Goal: Check status: Check status

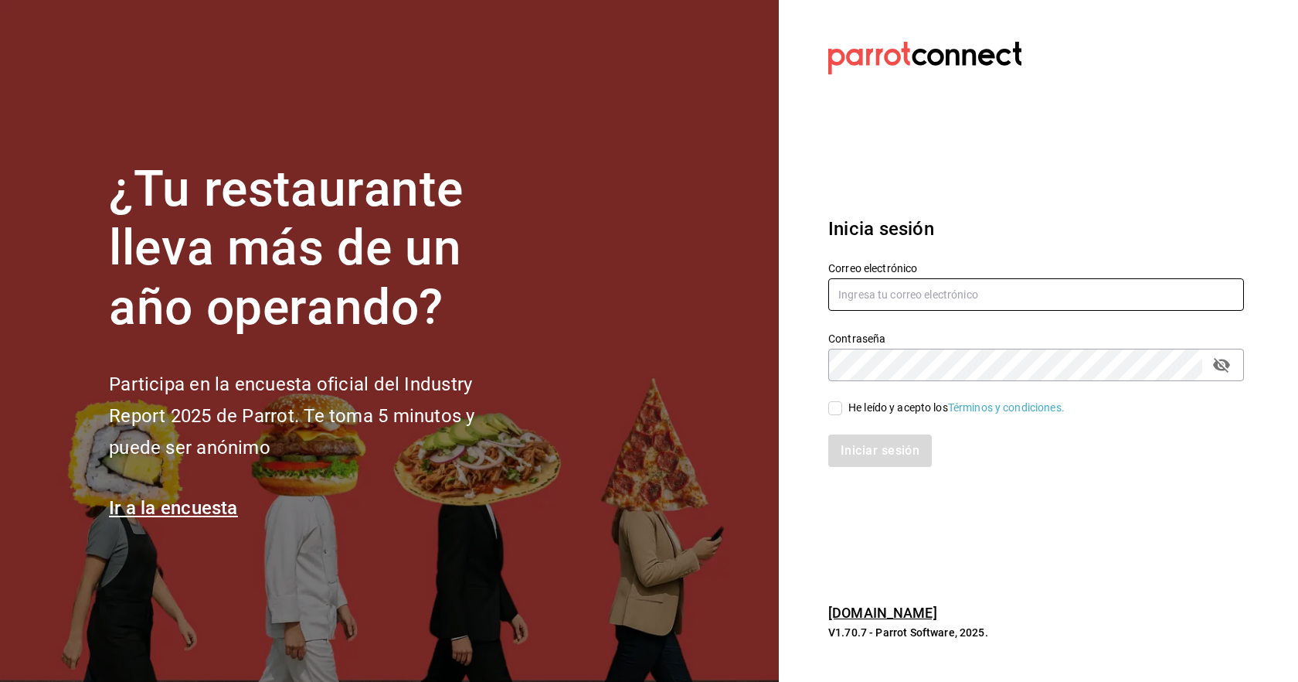
type input "[EMAIL_ADDRESS][DOMAIN_NAME]"
click at [841, 404] on input "He leído y acepto los Términos y condiciones." at bounding box center [835, 408] width 14 height 14
checkbox input "true"
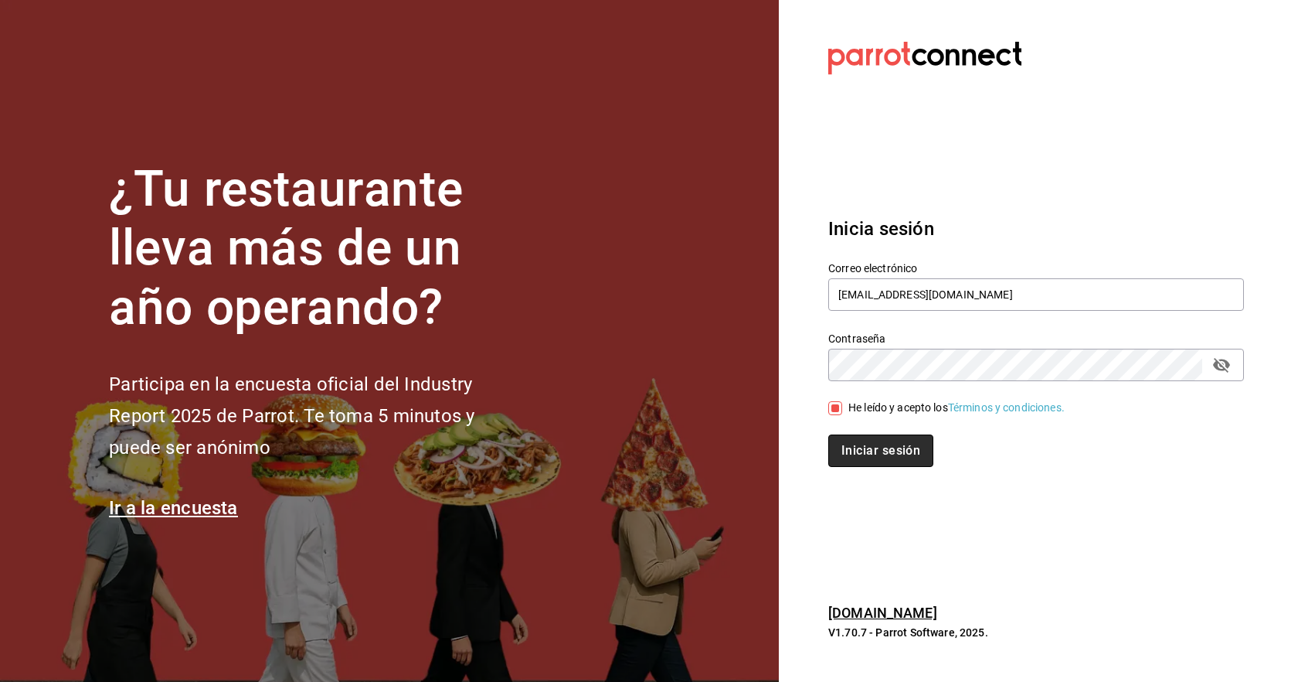
click at [845, 451] on button "Iniciar sesión" at bounding box center [880, 450] width 105 height 32
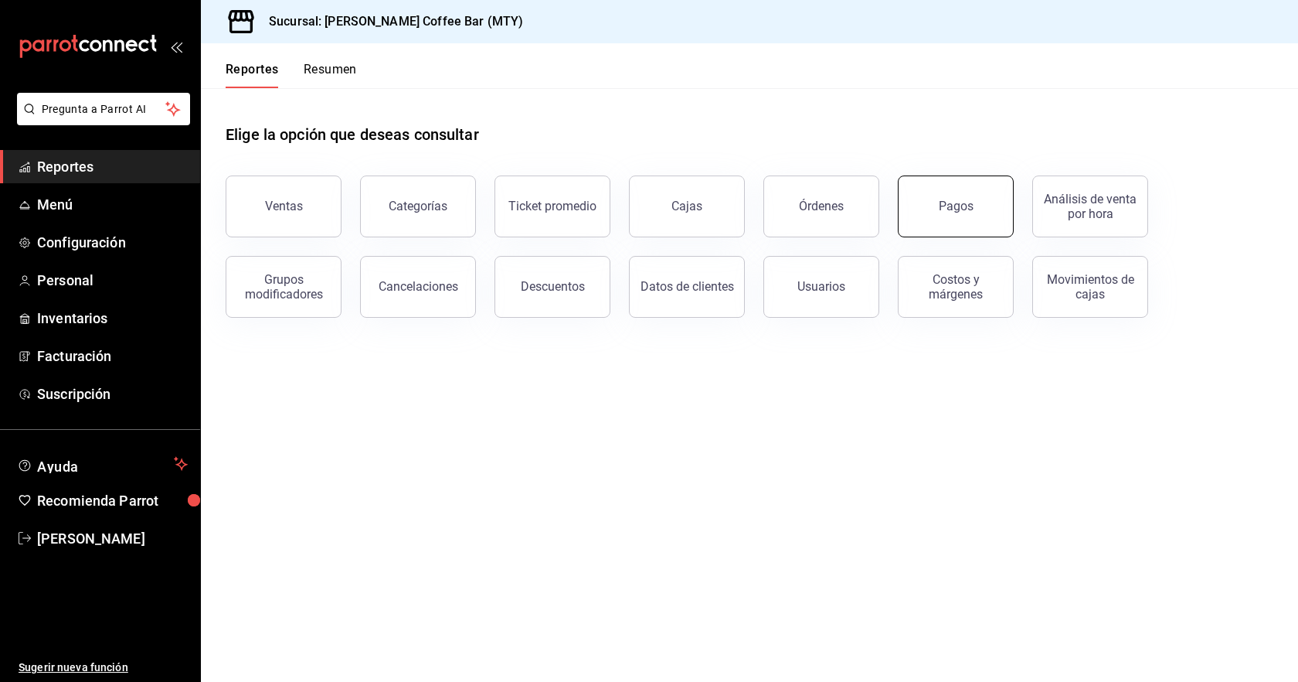
click at [956, 206] on div "Pagos" at bounding box center [956, 206] width 35 height 15
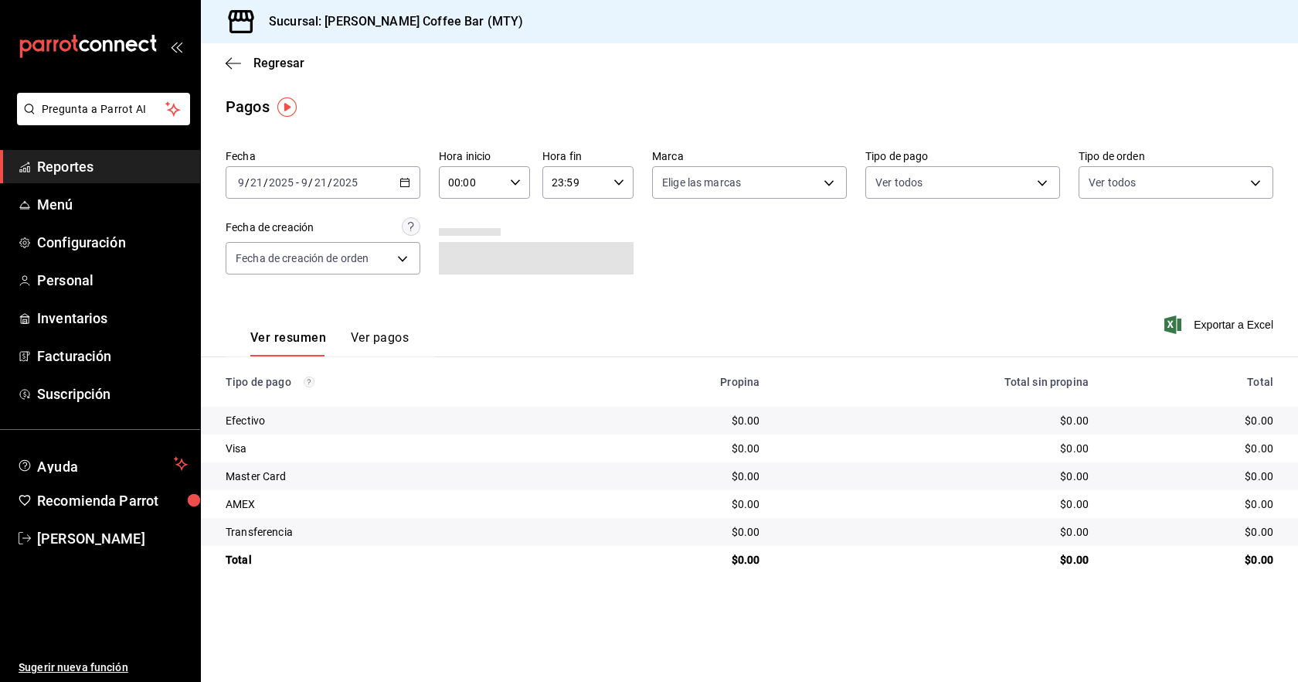
click at [408, 175] on div "2025-09-21 9 / 21 / 2025 - 2025-09-21 9 / 21 / 2025" at bounding box center [323, 182] width 195 height 32
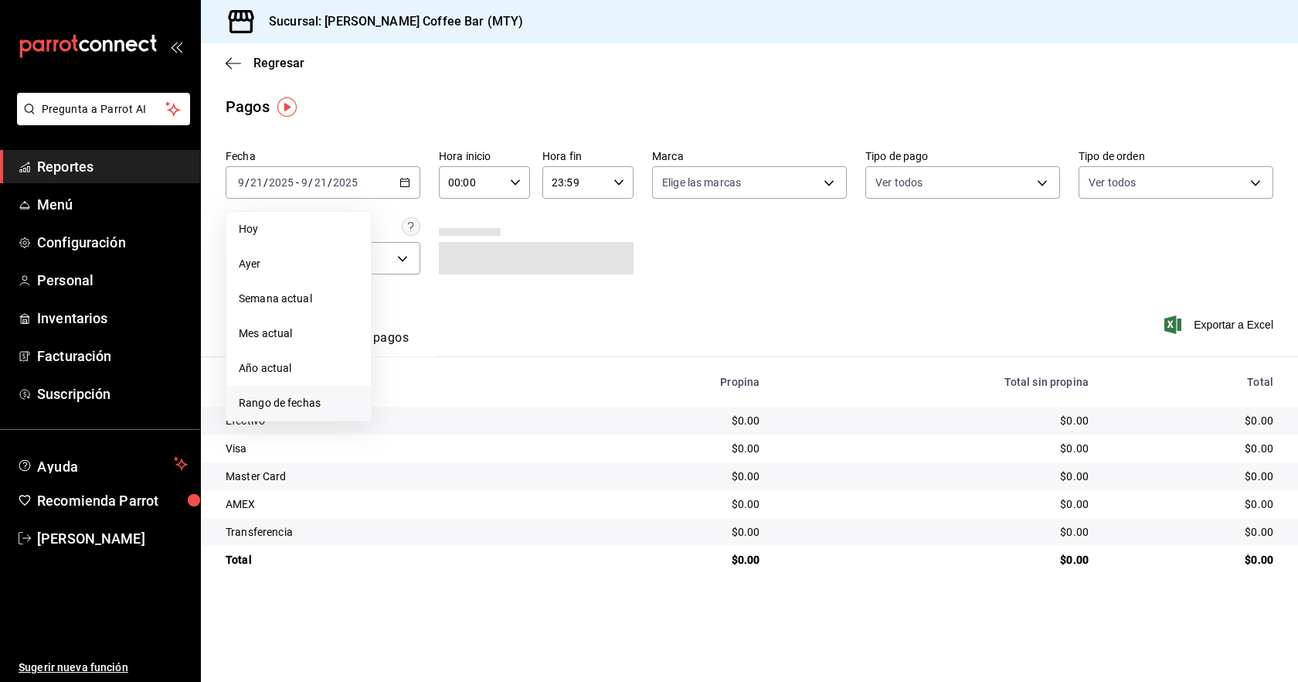
click at [282, 393] on li "Rango de fechas" at bounding box center [298, 403] width 145 height 35
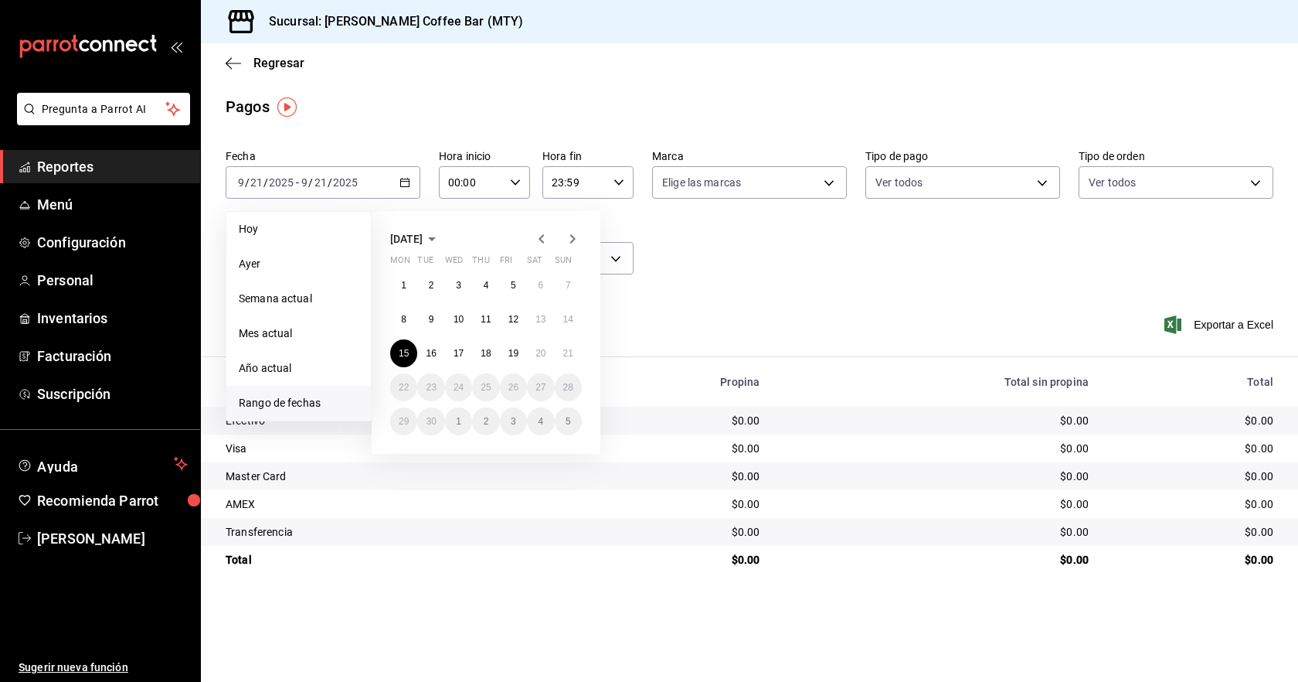
click at [406, 349] on abbr "15" at bounding box center [404, 353] width 10 height 11
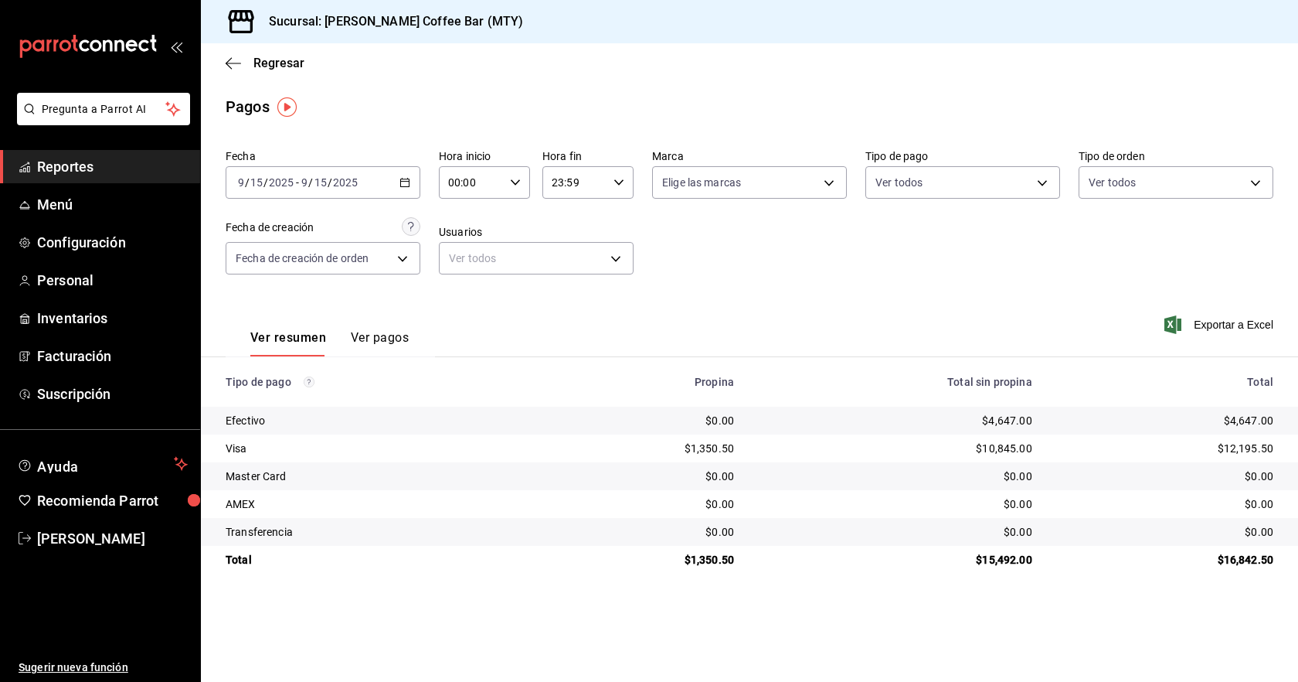
click at [409, 183] on \(Stroke\) "button" at bounding box center [404, 183] width 9 height 9
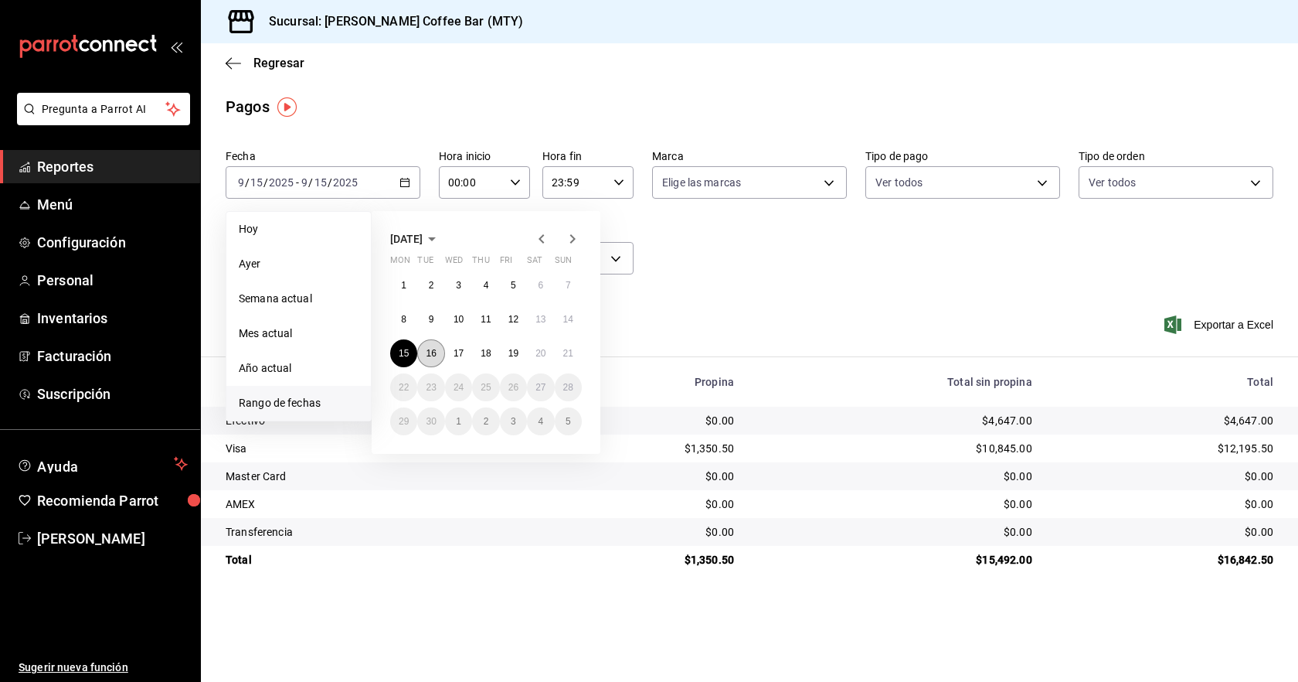
click at [431, 355] on abbr "16" at bounding box center [431, 353] width 10 height 11
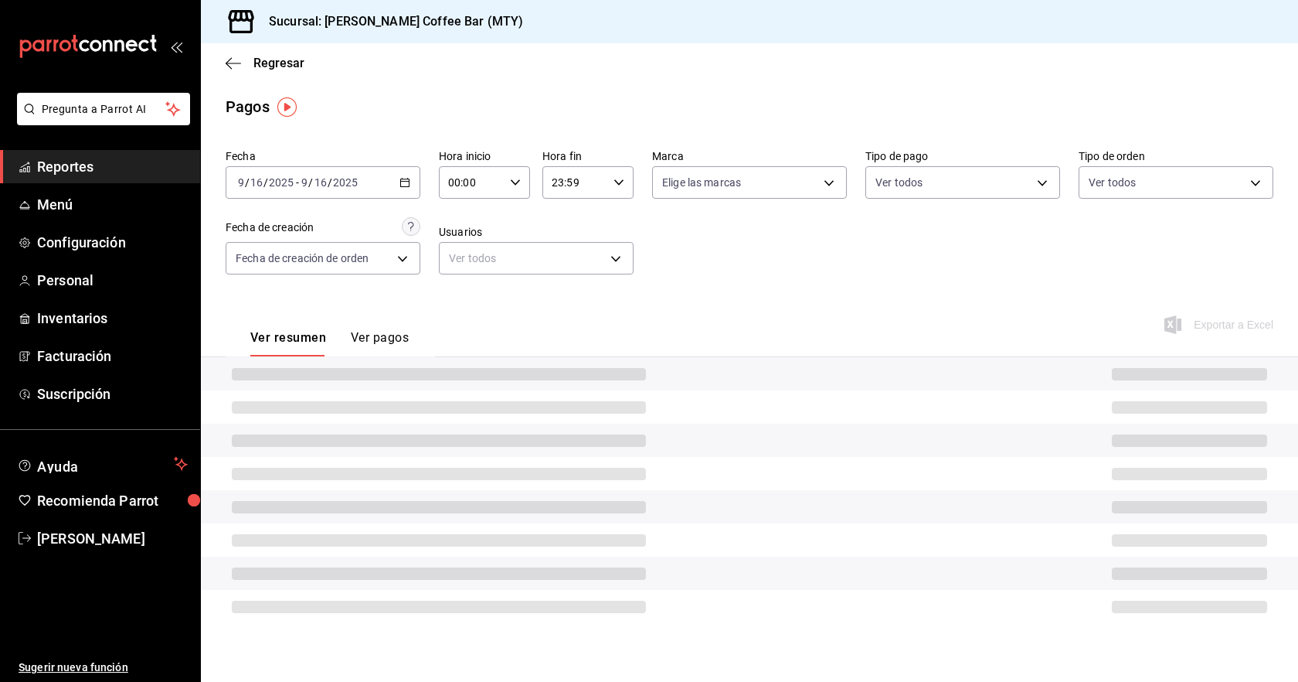
click at [409, 178] on icon "button" at bounding box center [405, 182] width 11 height 11
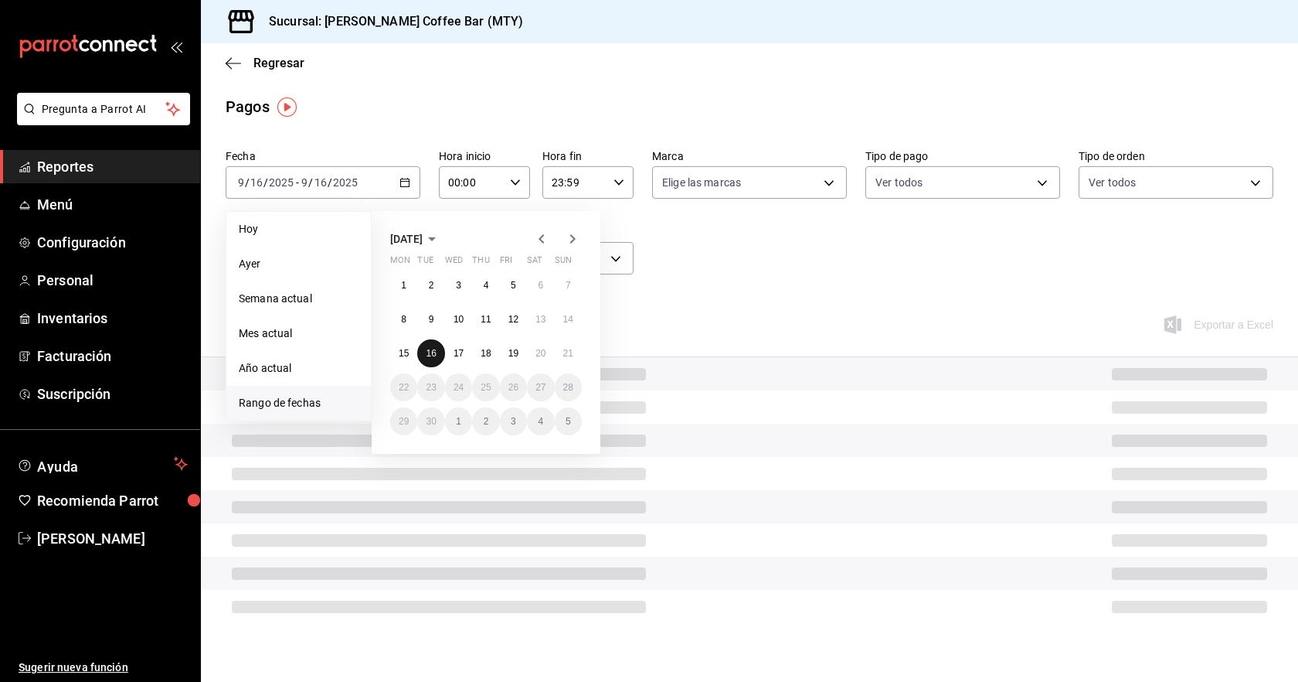
click at [425, 355] on button "16" at bounding box center [430, 353] width 27 height 28
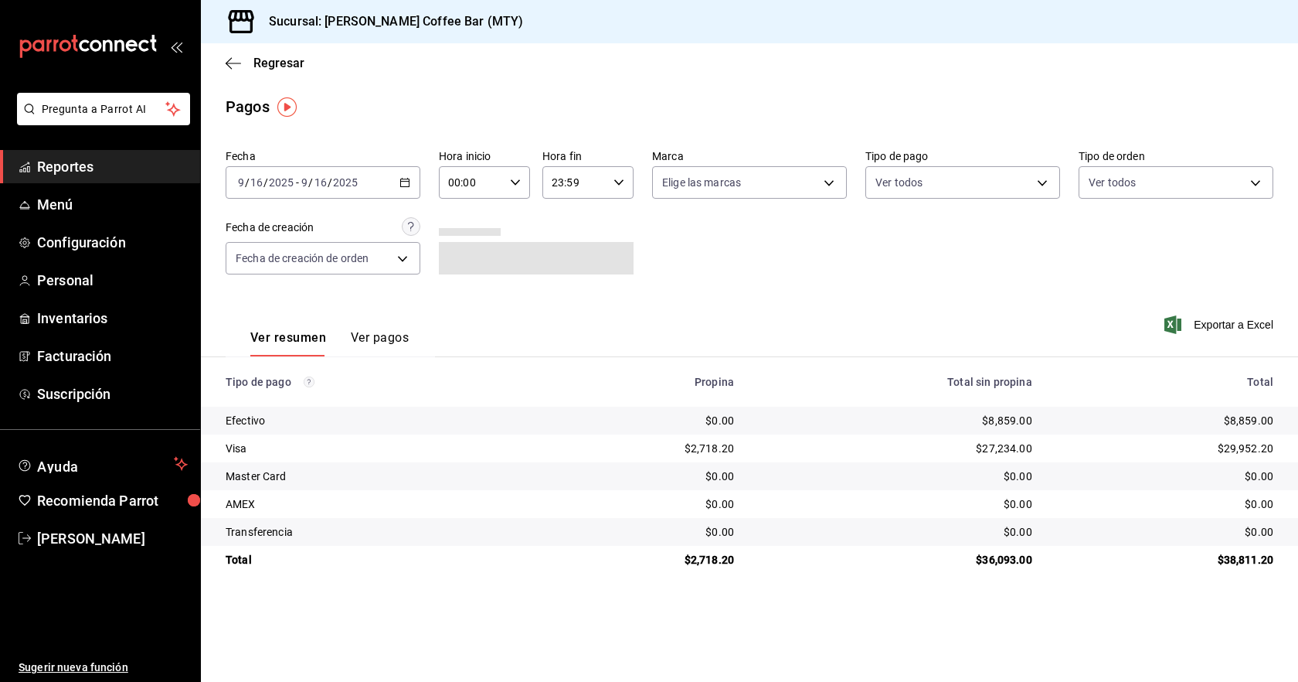
click at [412, 184] on div "2025-09-16 9 / 16 / 2025 - 2025-09-16 9 / 16 / 2025" at bounding box center [323, 182] width 195 height 32
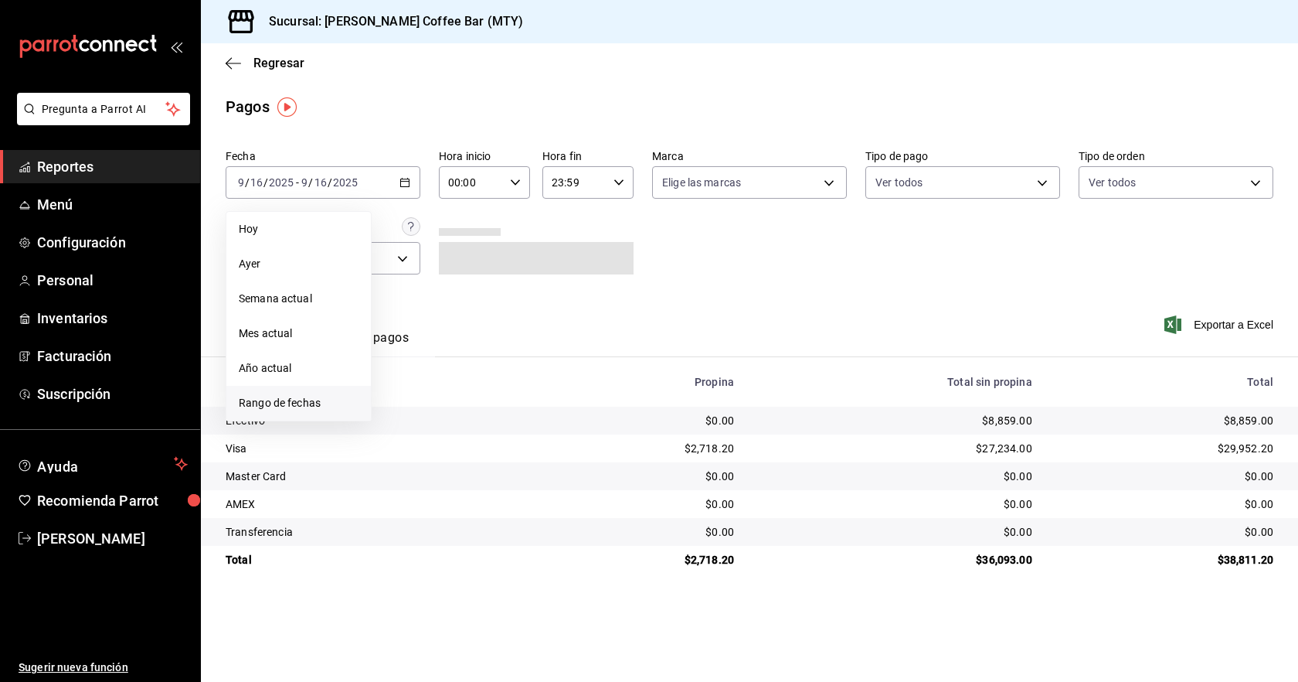
click at [284, 398] on span "Rango de fechas" at bounding box center [299, 403] width 120 height 16
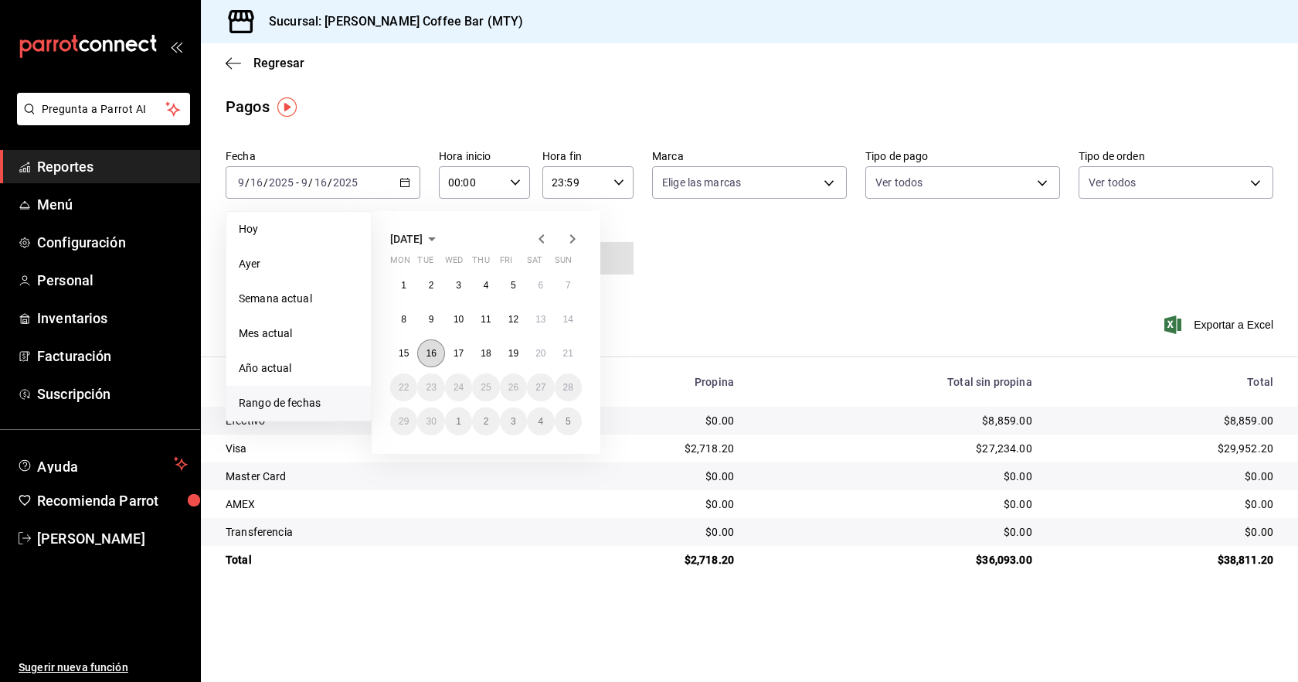
click at [440, 350] on button "16" at bounding box center [430, 353] width 27 height 28
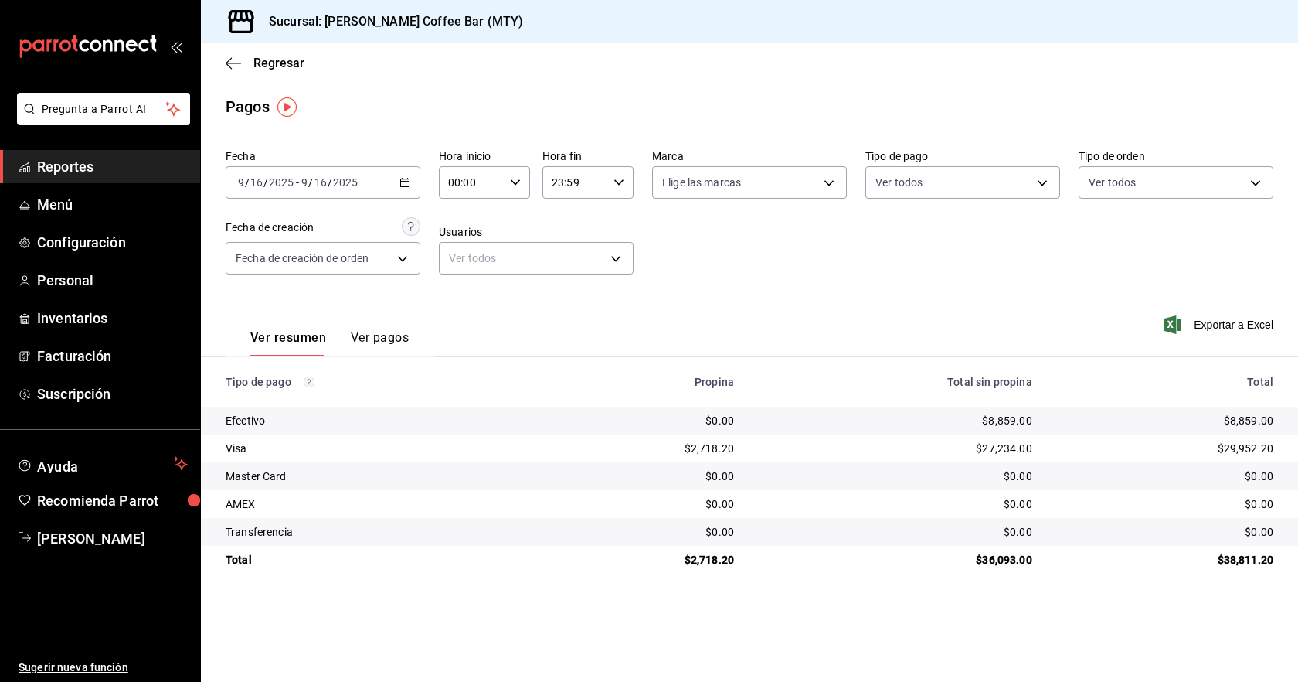
click at [402, 181] on icon "button" at bounding box center [405, 182] width 11 height 11
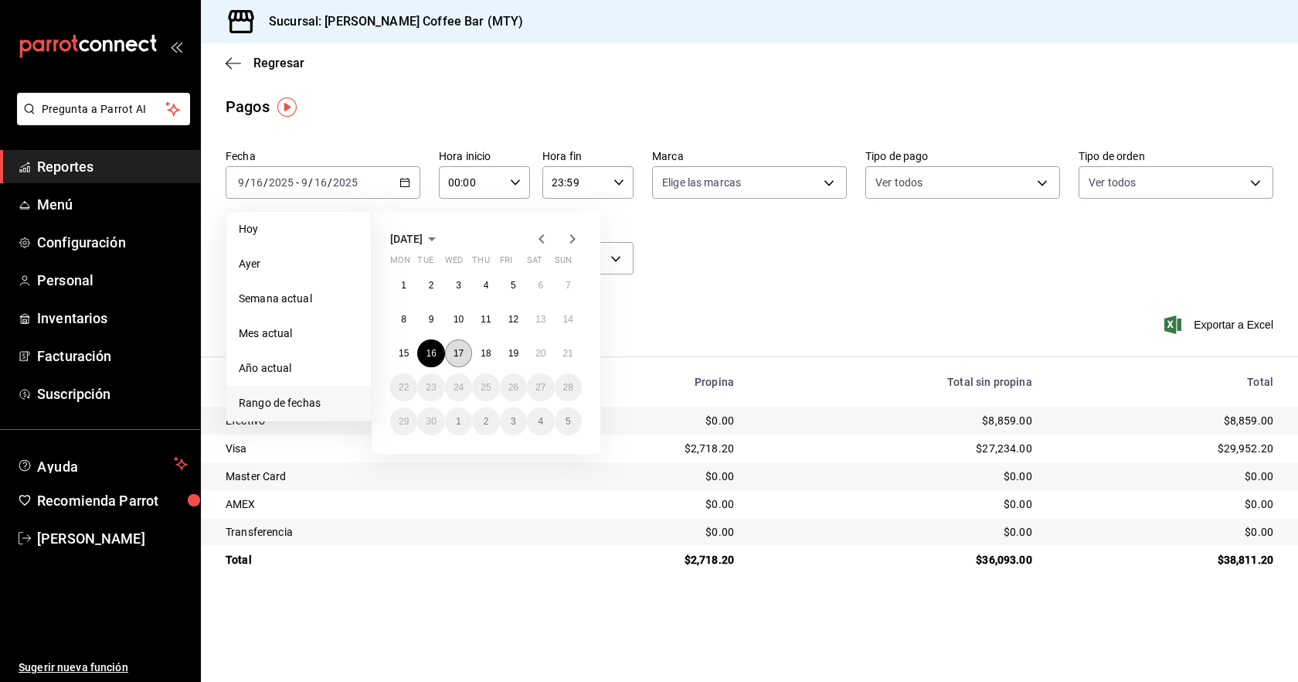
click at [462, 348] on abbr "17" at bounding box center [459, 353] width 10 height 11
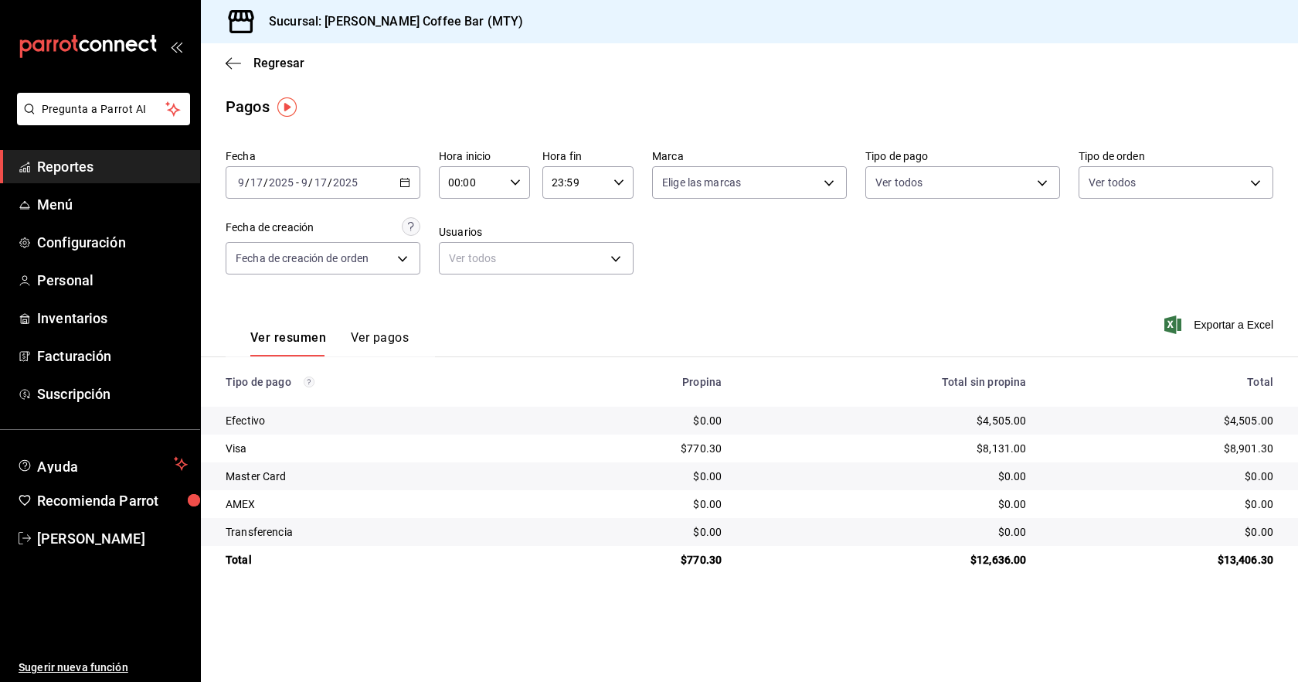
click at [410, 183] on icon "button" at bounding box center [405, 182] width 11 height 11
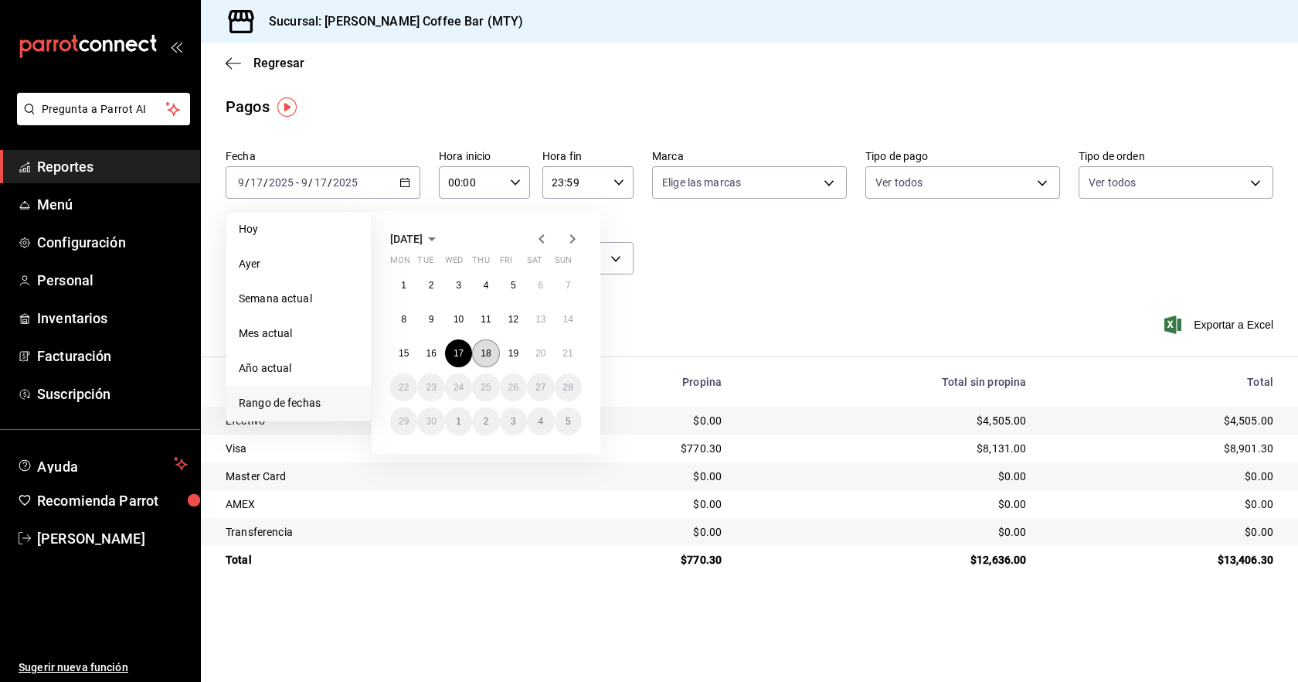
click at [485, 351] on abbr "18" at bounding box center [486, 353] width 10 height 11
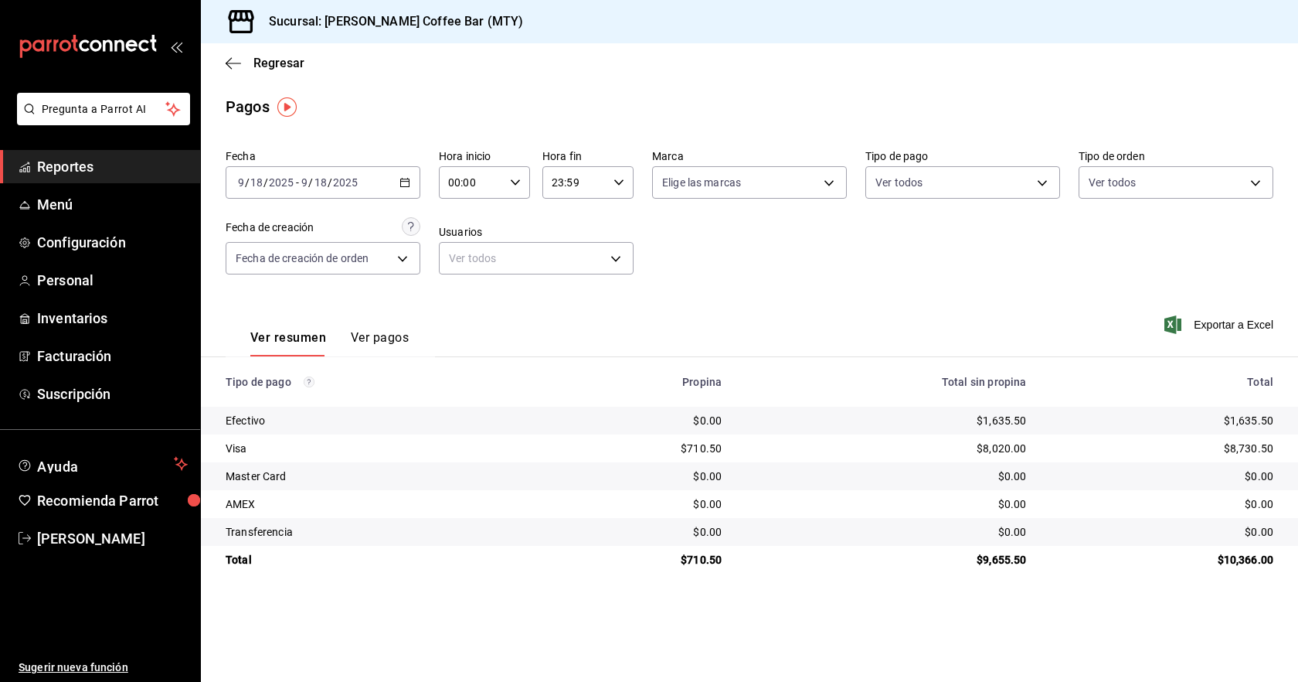
click at [405, 181] on icon "button" at bounding box center [405, 182] width 11 height 11
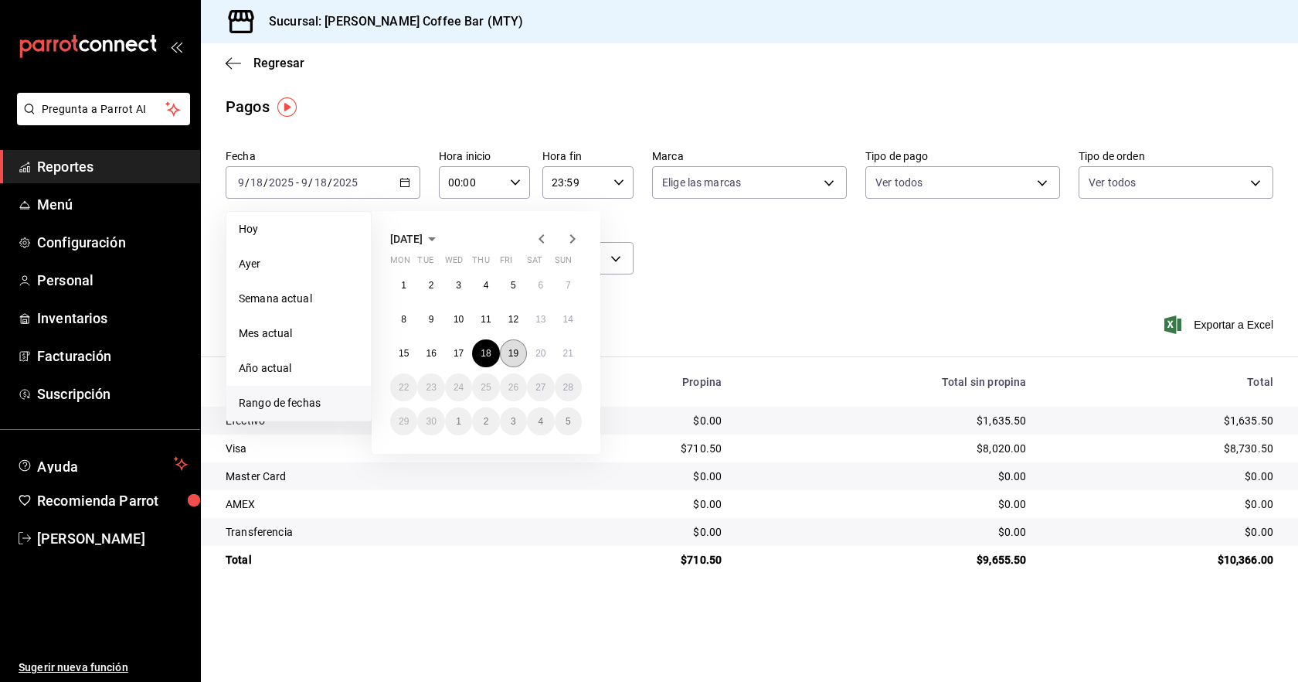
click at [511, 360] on button "19" at bounding box center [513, 353] width 27 height 28
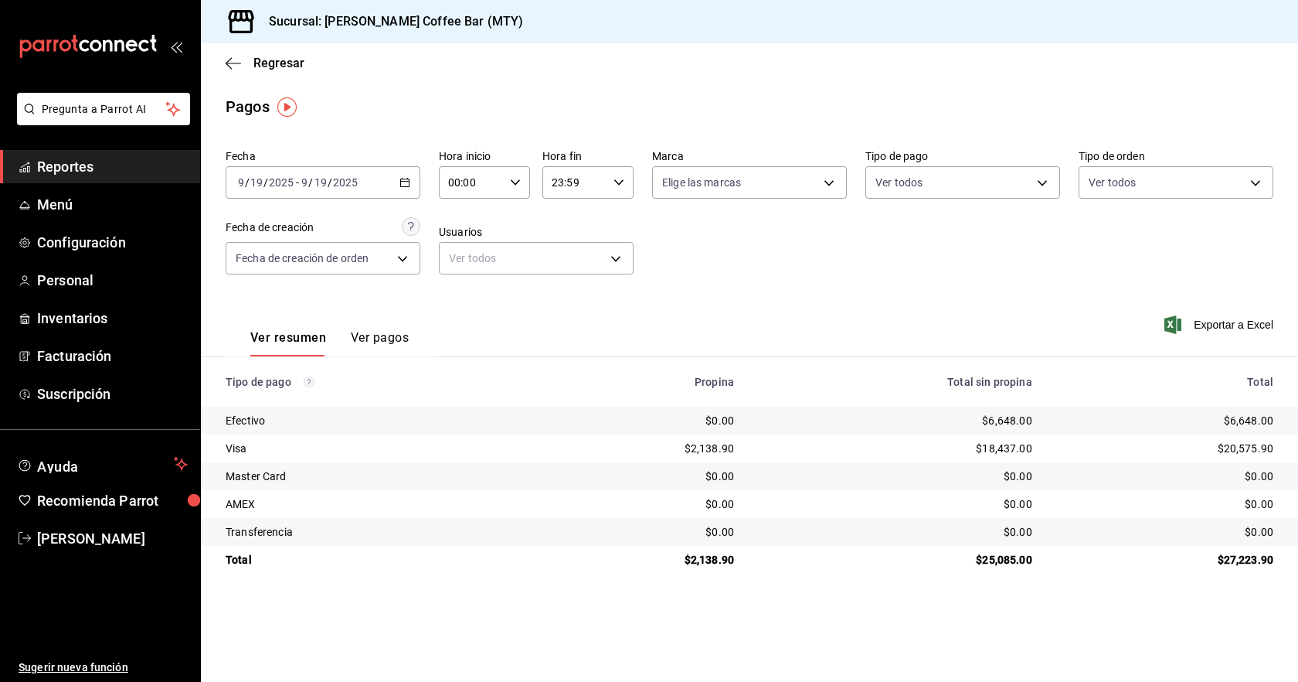
click at [401, 175] on div "2025-09-19 9 / 19 / 2025 - 2025-09-19 9 / 19 / 2025" at bounding box center [323, 182] width 195 height 32
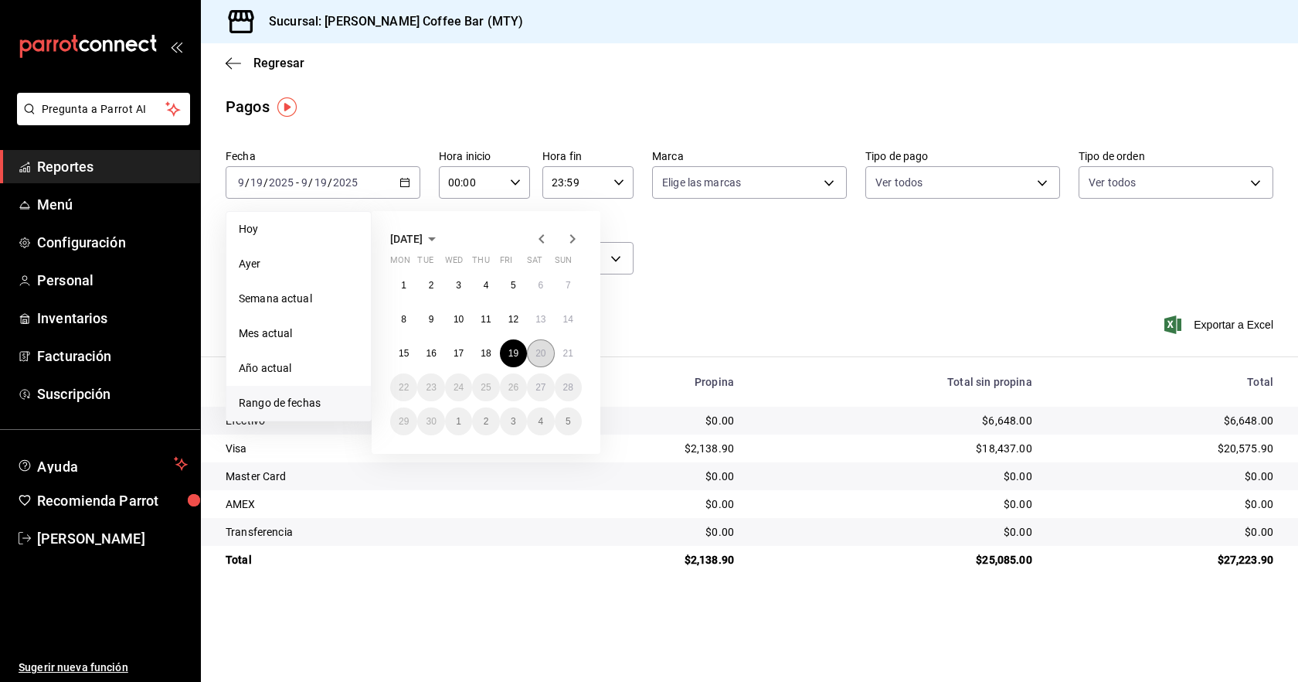
click at [539, 357] on abbr "20" at bounding box center [541, 353] width 10 height 11
